Goal: Check status: Check status

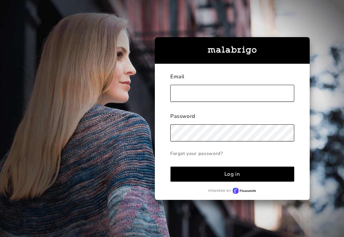
type input "[PERSON_NAME][EMAIL_ADDRESS][DOMAIN_NAME]"
click at [231, 177] on div "Log in" at bounding box center [232, 173] width 16 height 7
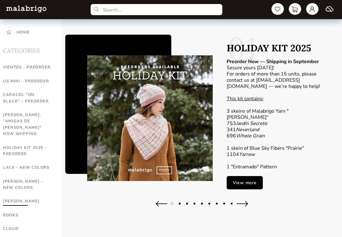
click at [38, 194] on link "[PERSON_NAME]" at bounding box center [27, 201] width 49 height 14
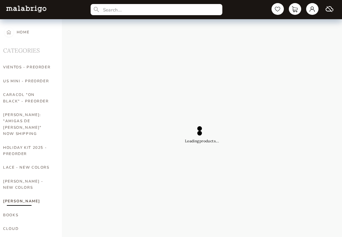
select select "INDEX"
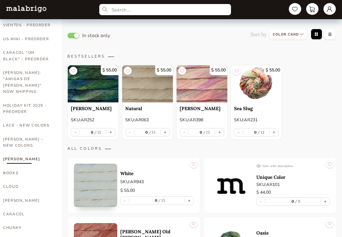
scroll to position [41, 0]
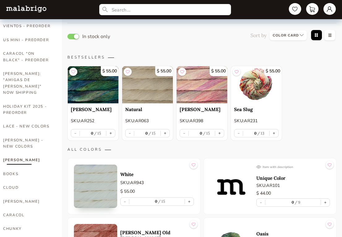
click at [20, 153] on link "[PERSON_NAME]" at bounding box center [27, 160] width 49 height 14
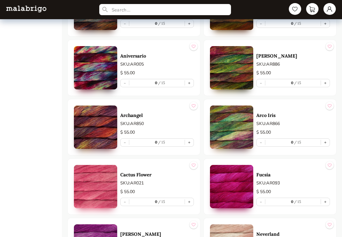
scroll to position [1050, 0]
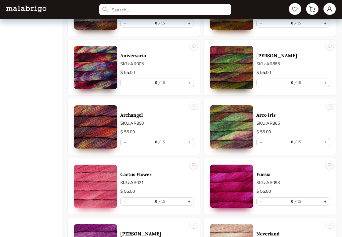
click at [232, 124] on img at bounding box center [231, 126] width 43 height 43
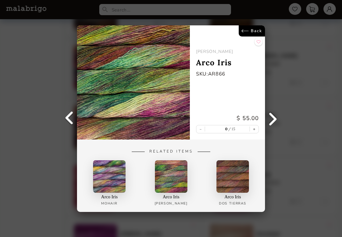
click at [249, 29] on link "Back" at bounding box center [252, 30] width 26 height 11
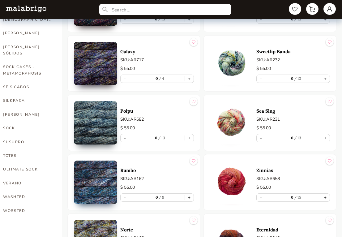
scroll to position [401, 0]
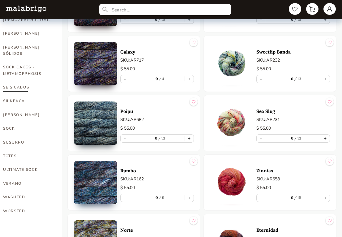
click at [19, 80] on link "SEIS CABOS" at bounding box center [27, 87] width 49 height 14
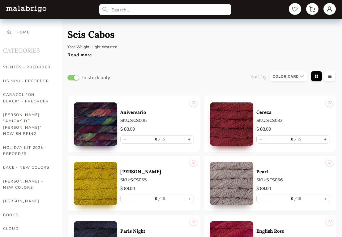
click at [82, 55] on div "Read more" at bounding box center [102, 53] width 71 height 9
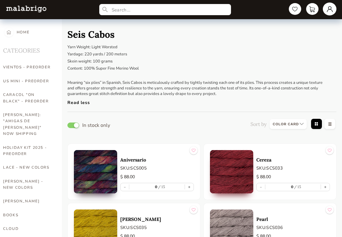
click at [328, 8] on link at bounding box center [330, 8] width 14 height 13
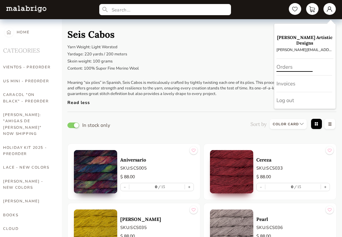
click at [291, 63] on div "Orders" at bounding box center [304, 67] width 56 height 17
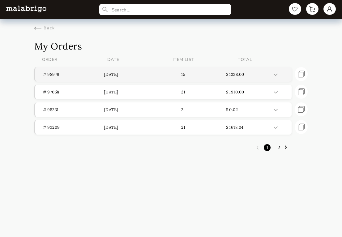
click at [208, 75] on p "15" at bounding box center [195, 74] width 61 height 5
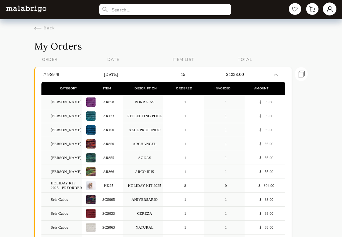
click at [332, 12] on link at bounding box center [330, 8] width 14 height 13
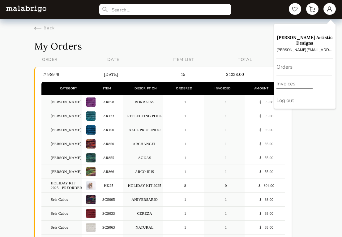
click at [292, 77] on div "Invoices" at bounding box center [304, 83] width 56 height 17
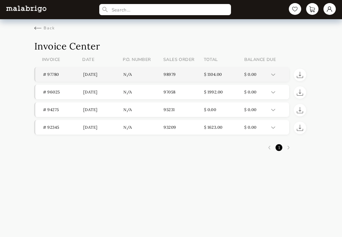
click at [159, 76] on p "n/a" at bounding box center [143, 74] width 40 height 5
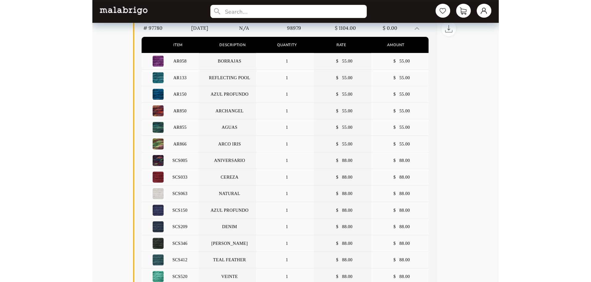
scroll to position [62, 0]
